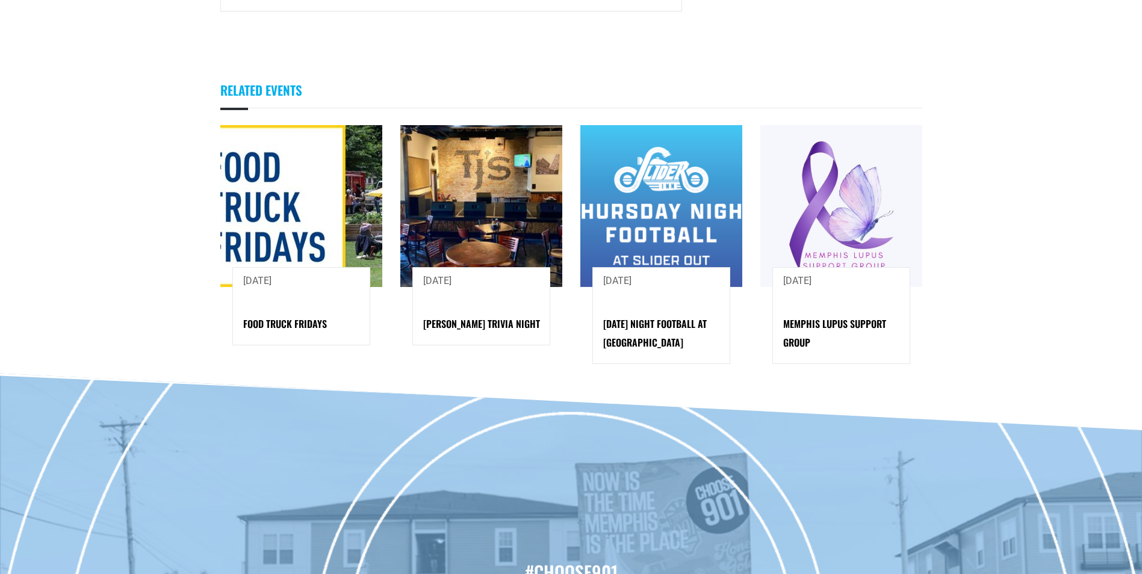
scroll to position [1265, 0]
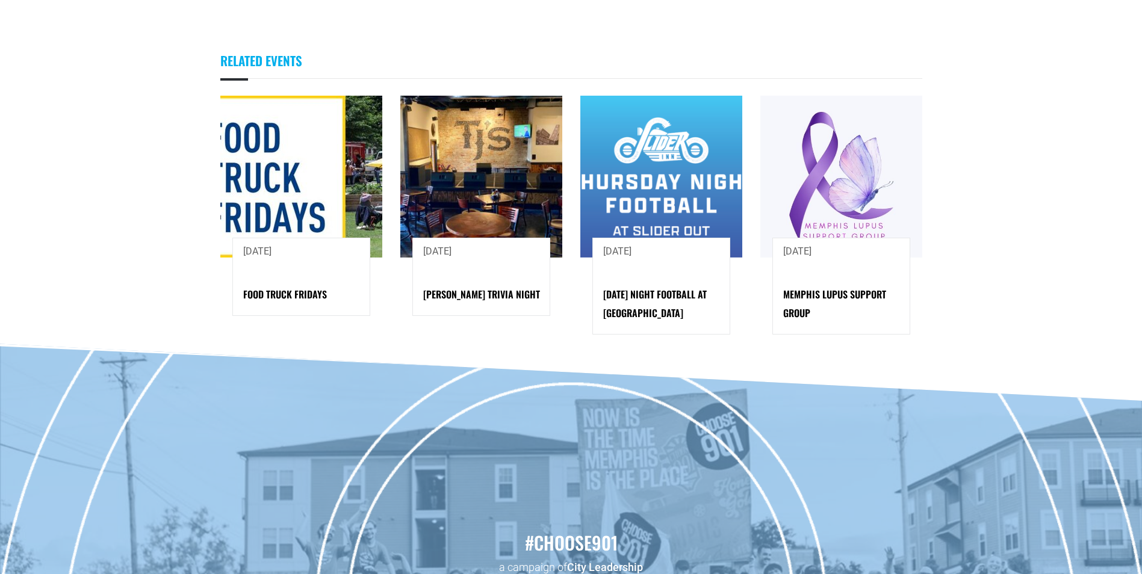
click at [320, 191] on img at bounding box center [301, 177] width 162 height 162
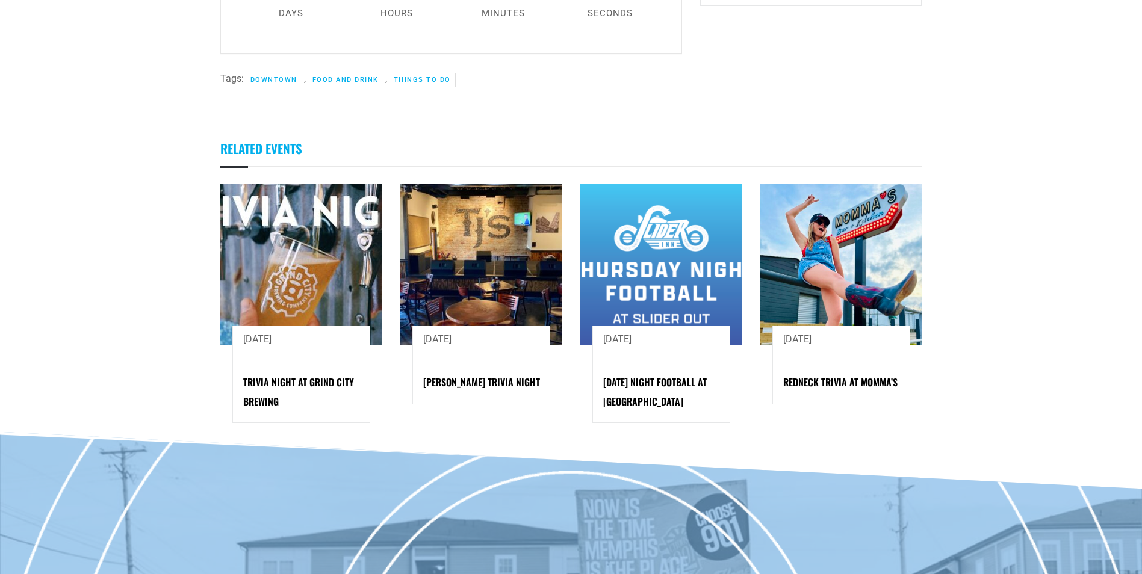
scroll to position [783, 0]
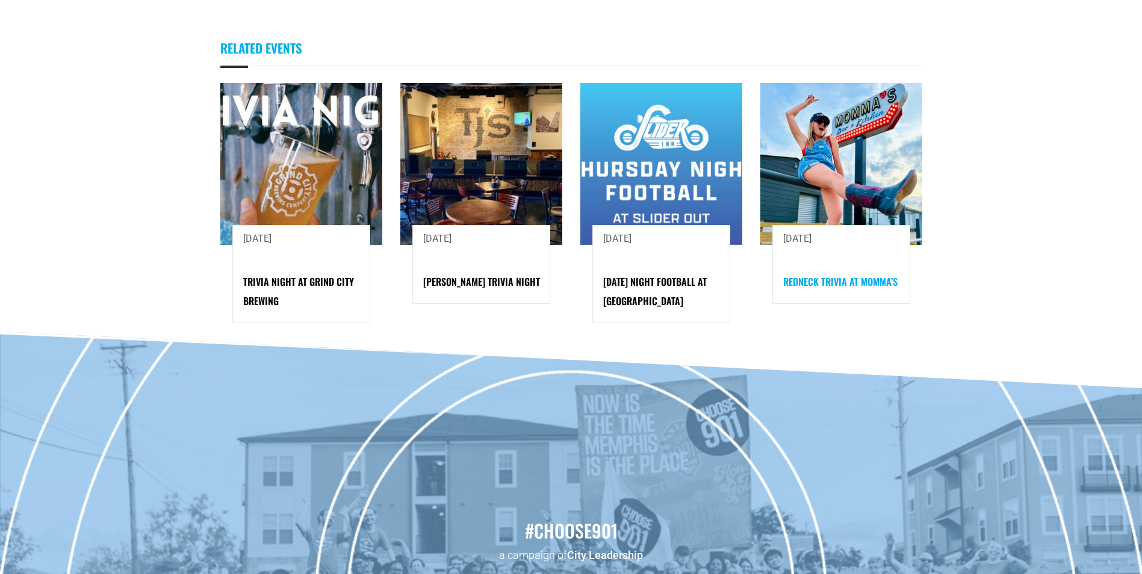
click at [825, 275] on link "Redneck Trivia at Momma’s" at bounding box center [840, 282] width 114 height 14
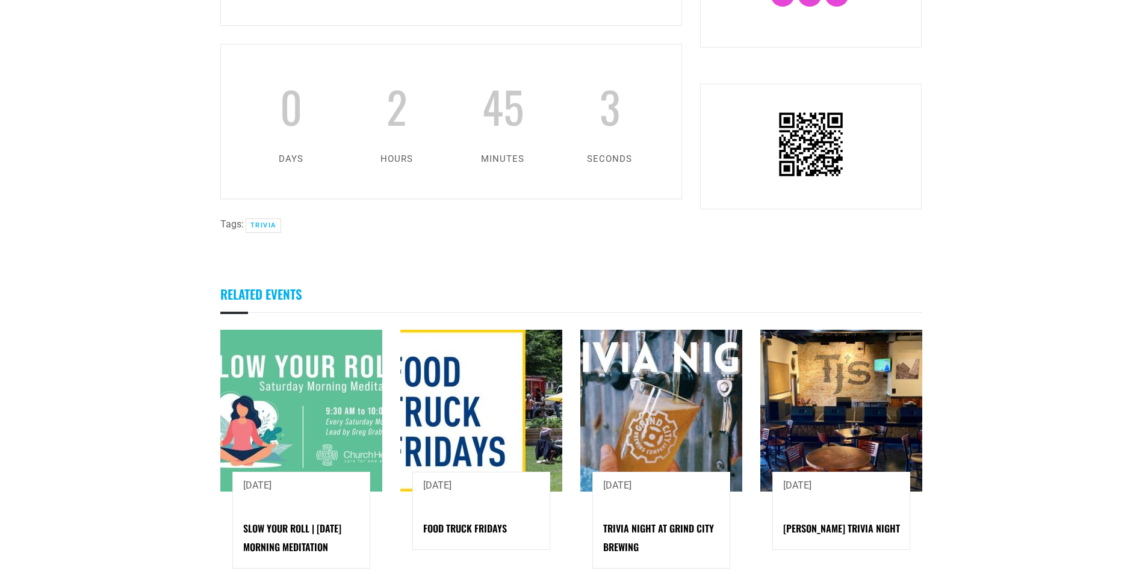
scroll to position [963, 0]
